Goal: Task Accomplishment & Management: Use online tool/utility

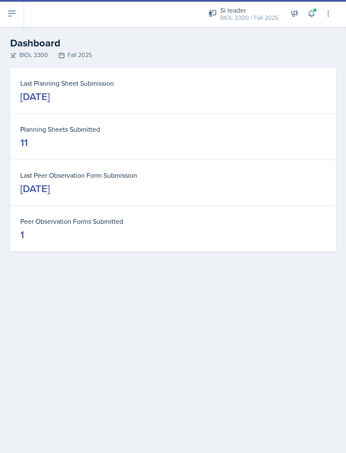
click at [14, 22] on button at bounding box center [12, 13] width 24 height 27
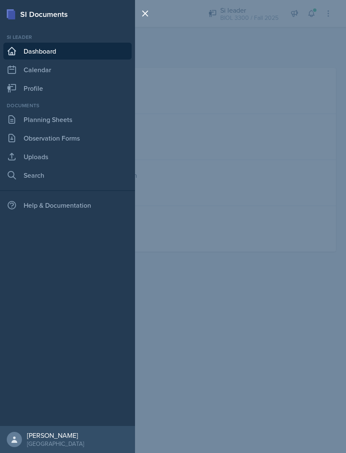
click at [12, 116] on icon at bounding box center [12, 119] width 10 height 10
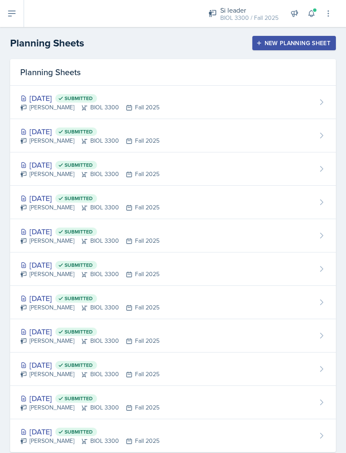
click at [253, 49] on button "New Planning Sheet" at bounding box center [294, 43] width 84 height 14
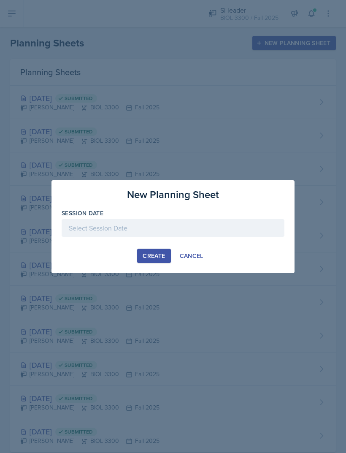
click at [127, 223] on div at bounding box center [173, 228] width 223 height 18
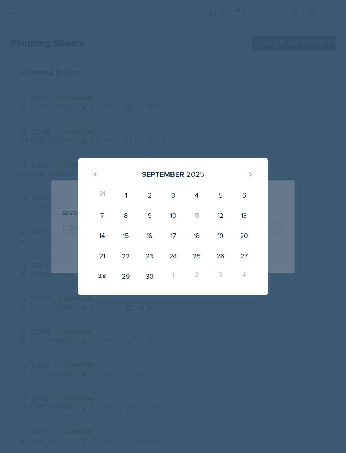
click at [126, 276] on div "29" at bounding box center [126, 276] width 24 height 20
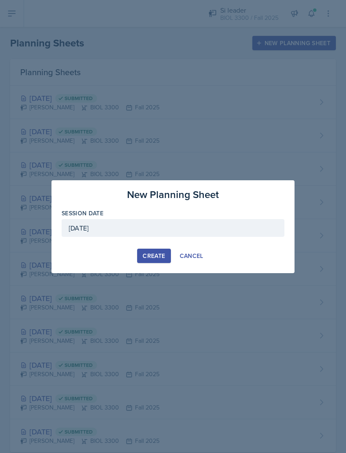
click at [93, 221] on div "[DATE]" at bounding box center [173, 228] width 223 height 18
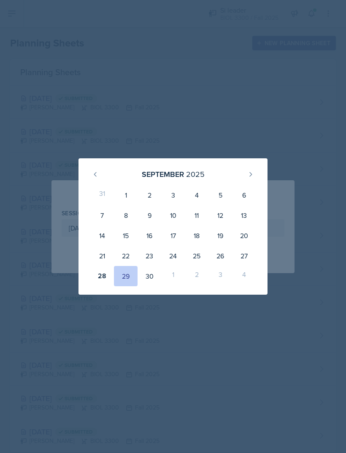
click at [145, 271] on div "30" at bounding box center [149, 276] width 24 height 20
type input "[DATE]"
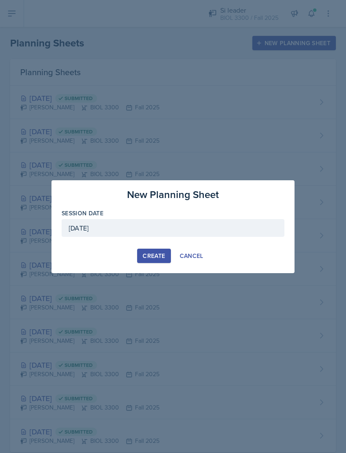
click at [147, 259] on div "Create" at bounding box center [154, 255] width 22 height 7
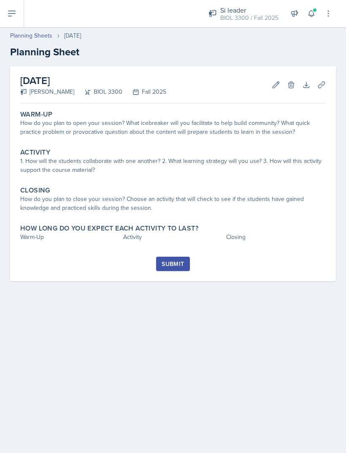
click at [316, 17] on button at bounding box center [311, 13] width 15 height 15
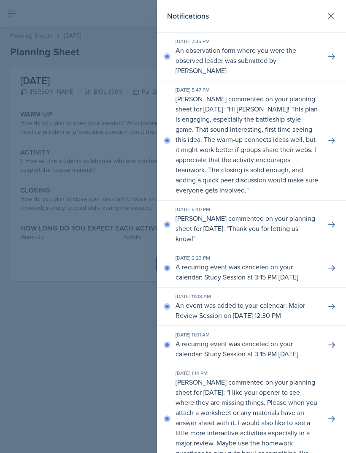
click at [332, 17] on icon at bounding box center [330, 15] width 5 height 5
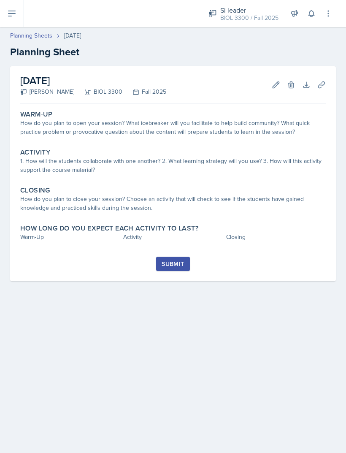
click at [309, 20] on button at bounding box center [311, 13] width 15 height 15
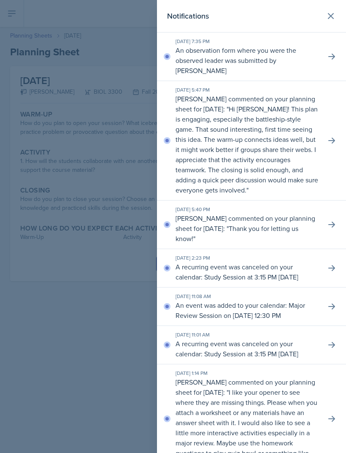
click at [88, 361] on div at bounding box center [173, 226] width 346 height 453
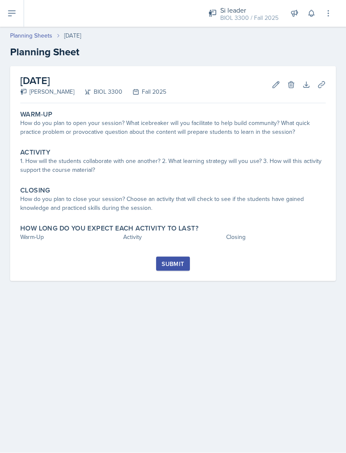
scroll to position [2, 0]
click at [39, 119] on div "How do you plan to open your session? What icebreaker will you facilitate to he…" at bounding box center [172, 128] width 305 height 18
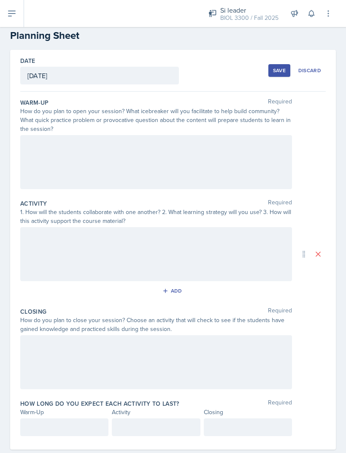
scroll to position [6, 0]
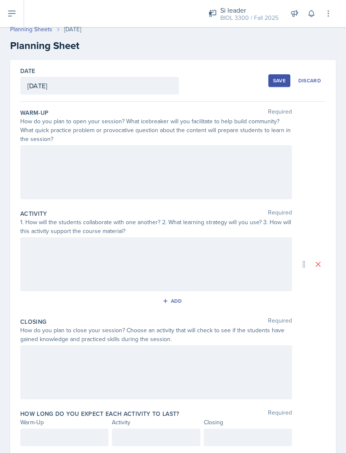
click at [56, 173] on div at bounding box center [156, 172] width 272 height 54
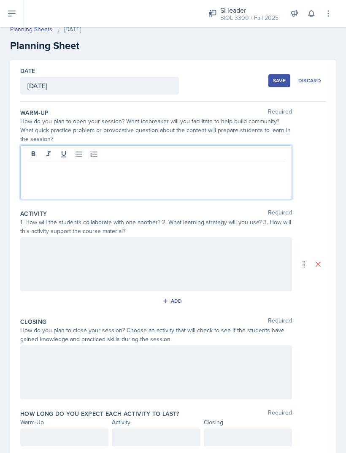
click at [79, 186] on div at bounding box center [156, 172] width 272 height 54
click at [51, 182] on div at bounding box center [156, 172] width 272 height 54
click at [51, 188] on div at bounding box center [156, 172] width 272 height 54
click at [40, 158] on div at bounding box center [156, 172] width 272 height 54
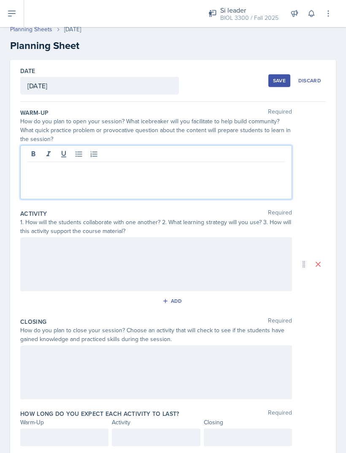
click at [52, 164] on div at bounding box center [156, 172] width 272 height 54
click at [46, 151] on div at bounding box center [156, 172] width 272 height 54
click at [43, 160] on div at bounding box center [156, 172] width 272 height 54
click at [44, 156] on div at bounding box center [156, 172] width 272 height 54
click at [40, 156] on div at bounding box center [156, 172] width 272 height 54
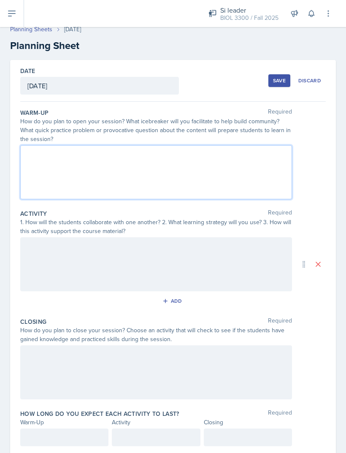
click at [51, 218] on div "1. How will the students collaborate with one another? 2. What learning strateg…" at bounding box center [156, 227] width 272 height 18
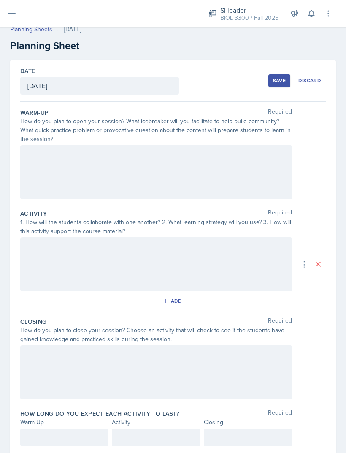
click at [54, 153] on div at bounding box center [156, 172] width 272 height 54
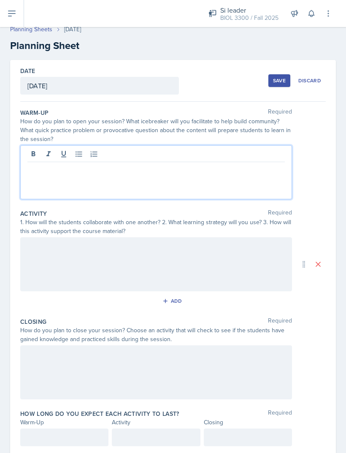
click at [47, 152] on div at bounding box center [156, 172] width 272 height 54
click at [47, 156] on div at bounding box center [156, 172] width 272 height 54
click at [47, 153] on div at bounding box center [156, 172] width 272 height 54
click at [45, 164] on p at bounding box center [155, 169] width 257 height 10
click at [47, 155] on div at bounding box center [156, 172] width 272 height 54
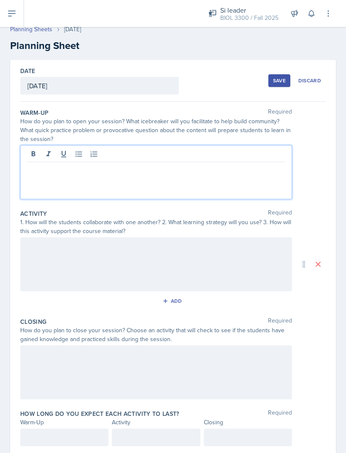
click at [54, 164] on p at bounding box center [155, 169] width 257 height 10
click at [221, 164] on p at bounding box center [155, 169] width 257 height 10
click at [254, 151] on div at bounding box center [156, 172] width 272 height 54
click at [248, 164] on p at bounding box center [155, 169] width 257 height 10
click at [55, 237] on div at bounding box center [156, 264] width 272 height 54
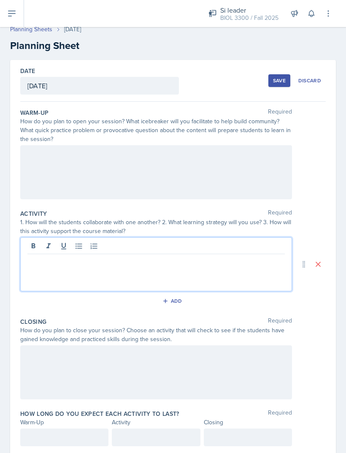
click at [20, 147] on div at bounding box center [156, 172] width 272 height 54
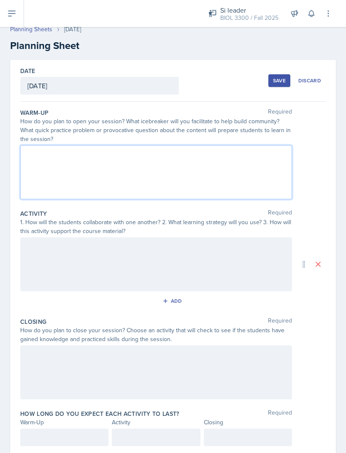
click at [53, 237] on div at bounding box center [156, 264] width 272 height 54
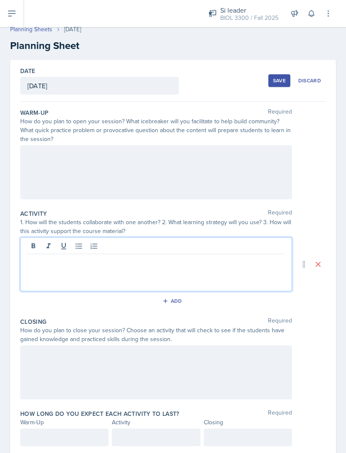
click at [44, 249] on div at bounding box center [156, 264] width 272 height 54
click at [46, 256] on p at bounding box center [155, 261] width 257 height 10
click at [61, 148] on div at bounding box center [156, 172] width 272 height 54
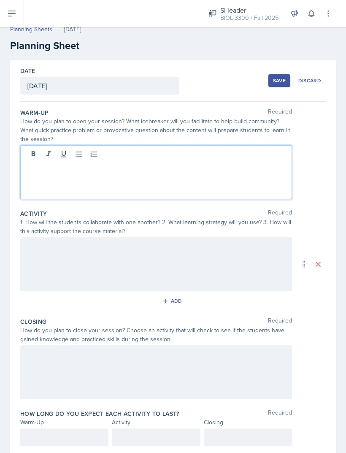
click at [49, 164] on p at bounding box center [155, 169] width 257 height 10
click at [195, 159] on div "I will open the session by asking students to make" at bounding box center [156, 172] width 272 height 54
click at [191, 164] on p "I will open the session by asking students to make" at bounding box center [155, 169] width 257 height 10
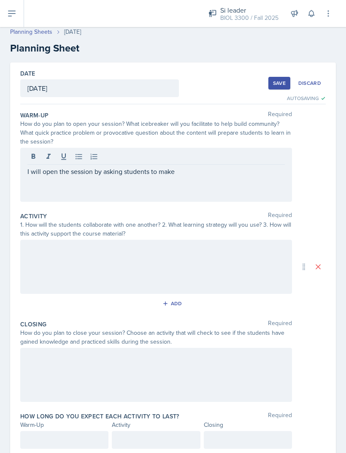
scroll to position [6, 0]
